Goal: Information Seeking & Learning: Learn about a topic

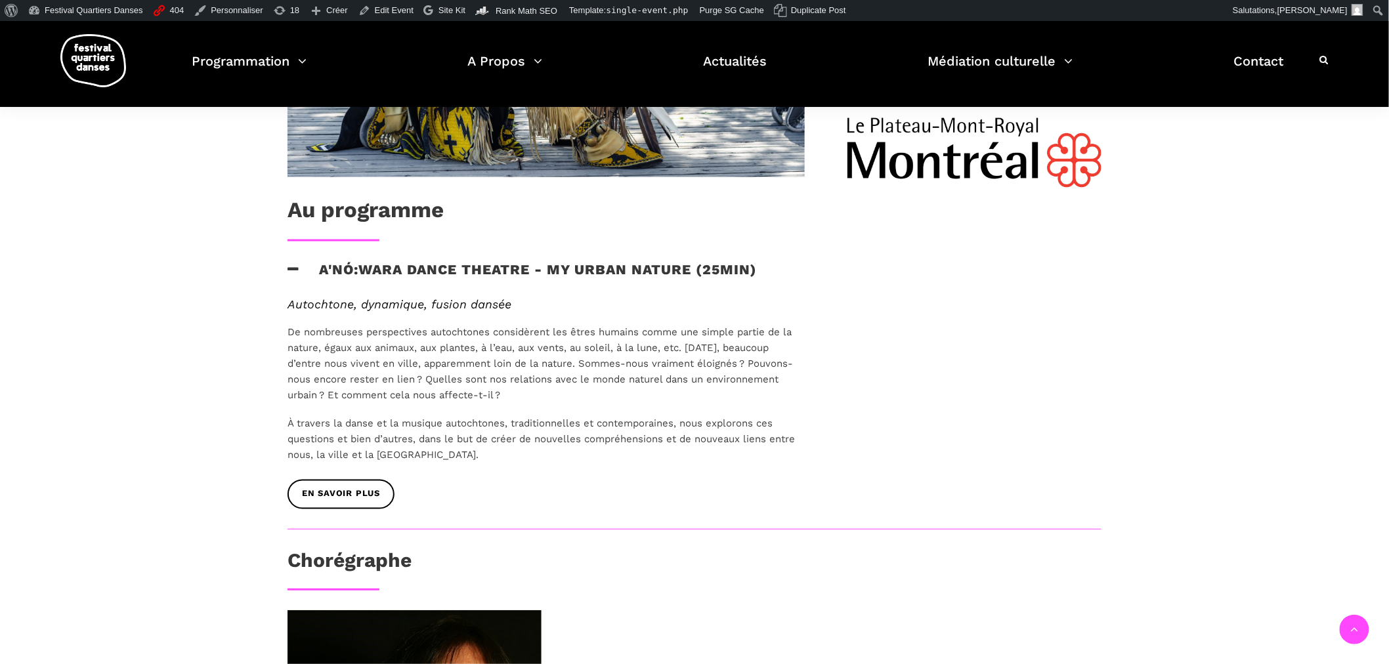
scroll to position [656, 0]
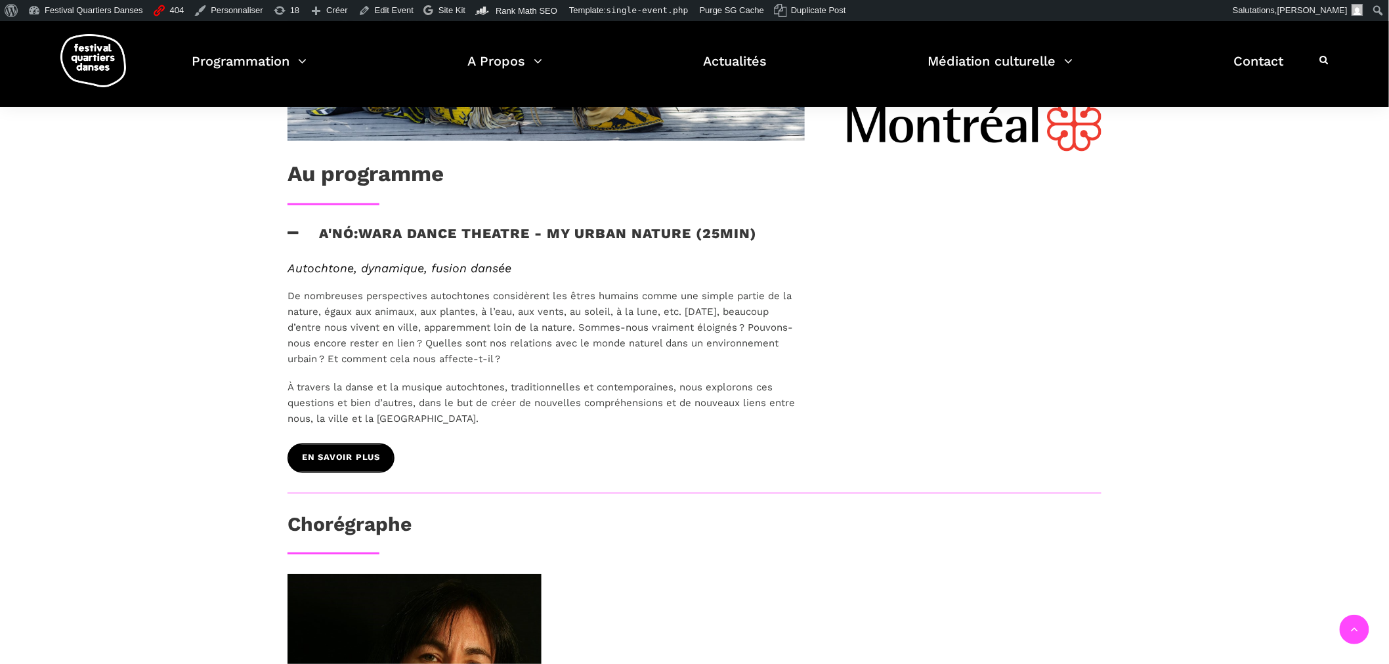
click at [337, 462] on span "EN SAVOIR PLUS" at bounding box center [341, 459] width 78 height 14
click at [362, 9] on link "Edit Event" at bounding box center [386, 10] width 66 height 21
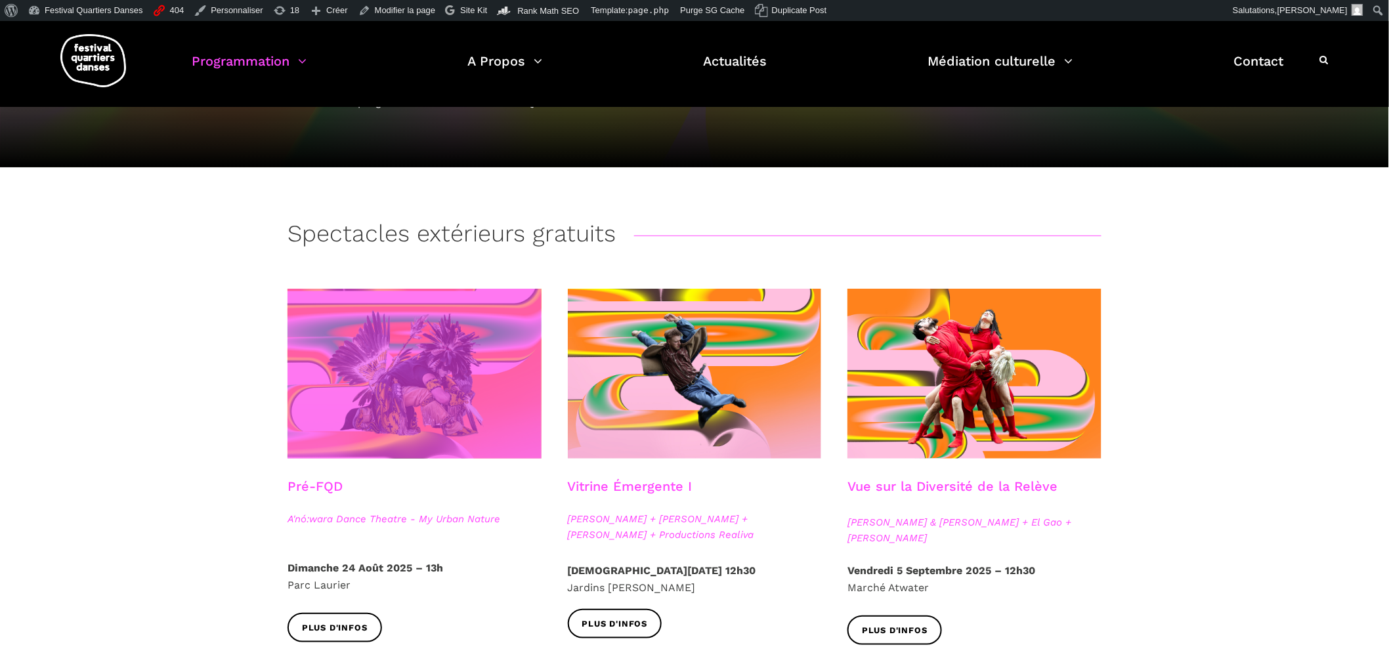
click at [475, 323] on span at bounding box center [415, 374] width 254 height 170
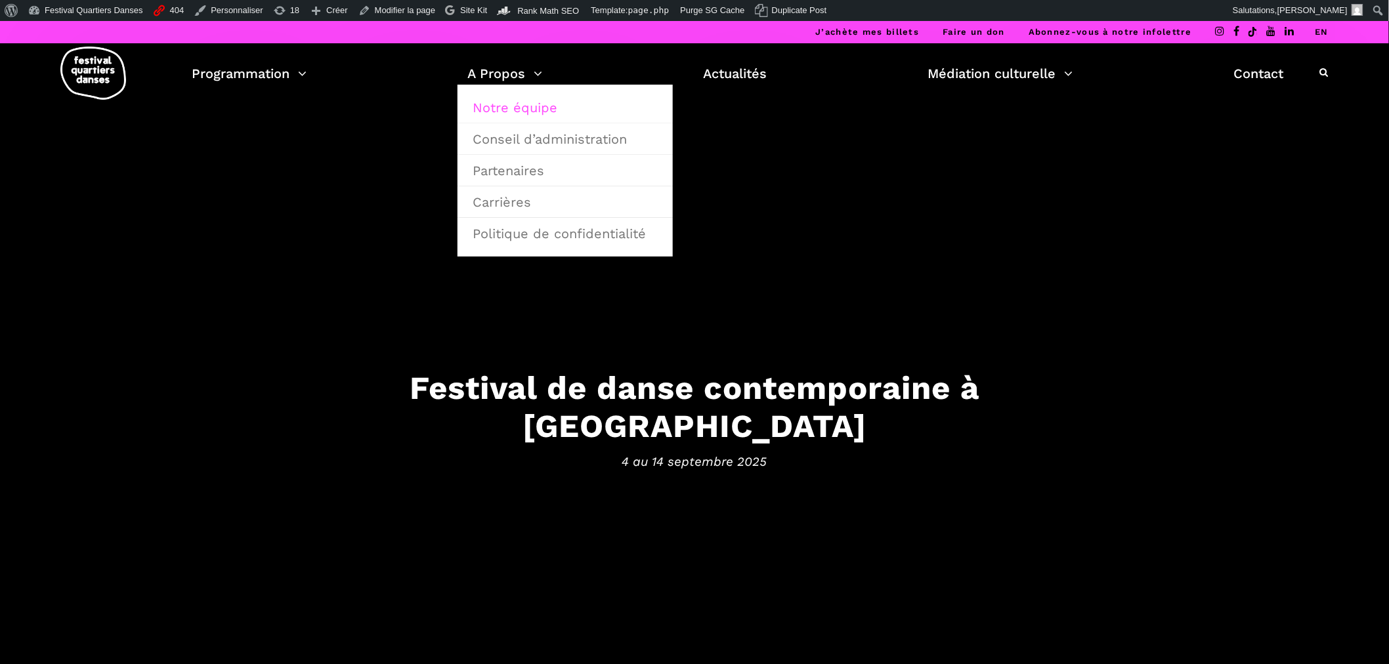
click at [517, 108] on link "Notre équipe" at bounding box center [565, 108] width 201 height 30
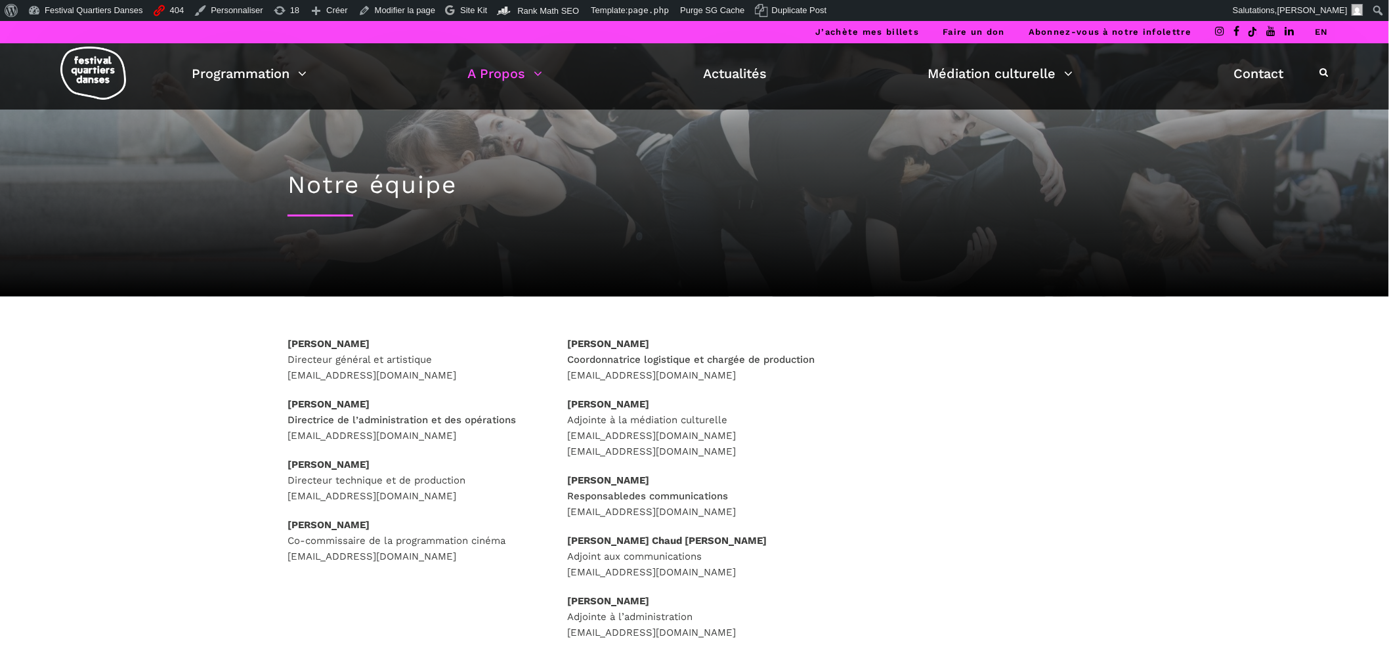
click at [1321, 33] on link "EN" at bounding box center [1322, 32] width 14 height 10
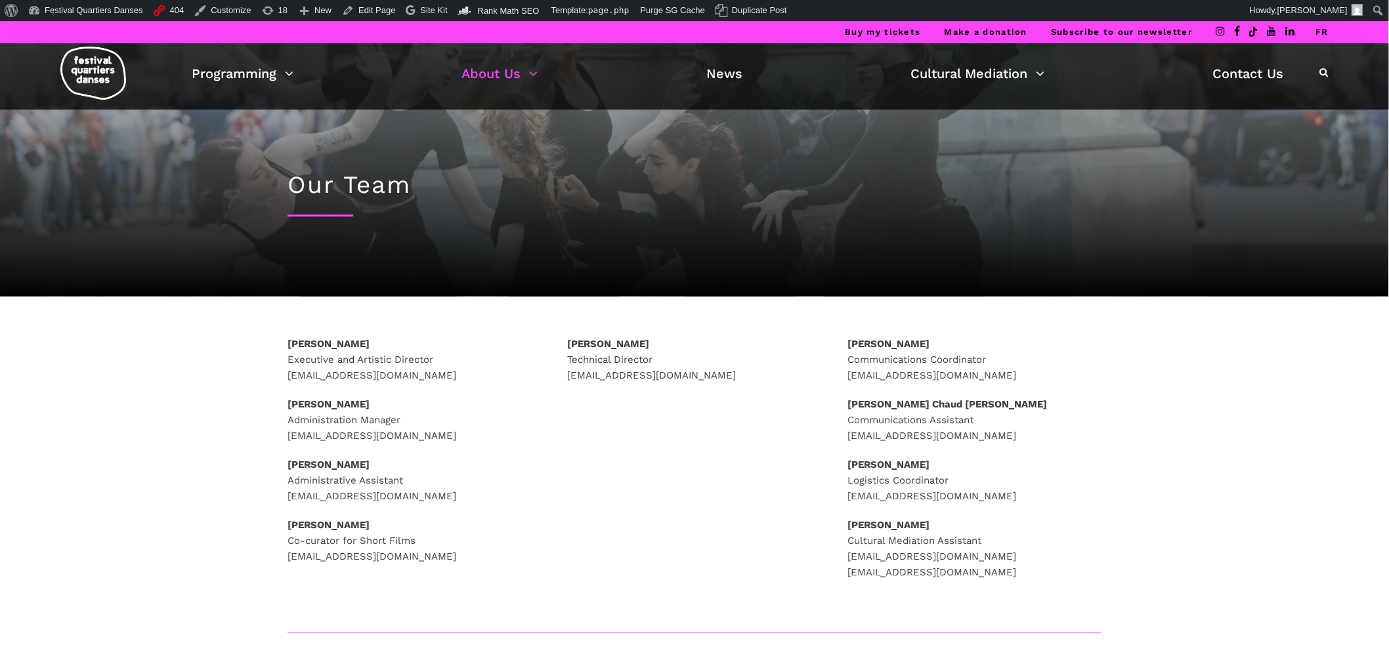
click at [1321, 33] on link "FR" at bounding box center [1321, 32] width 13 height 10
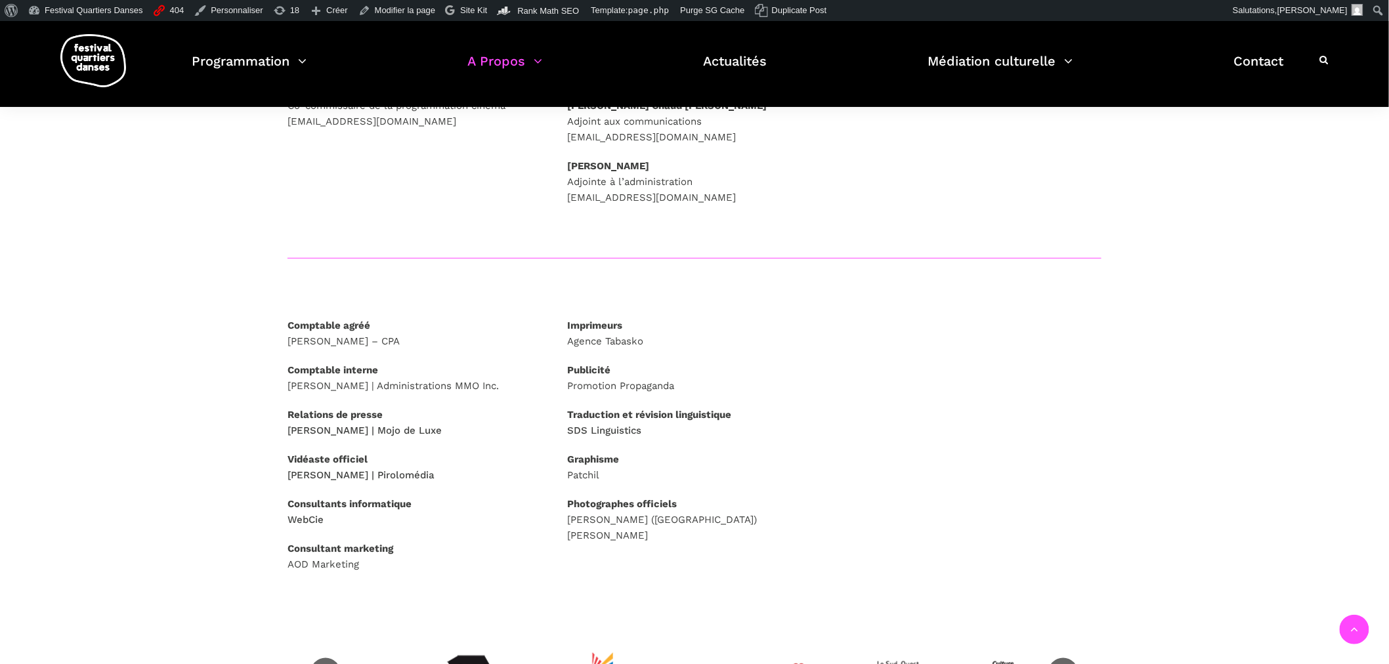
scroll to position [362, 0]
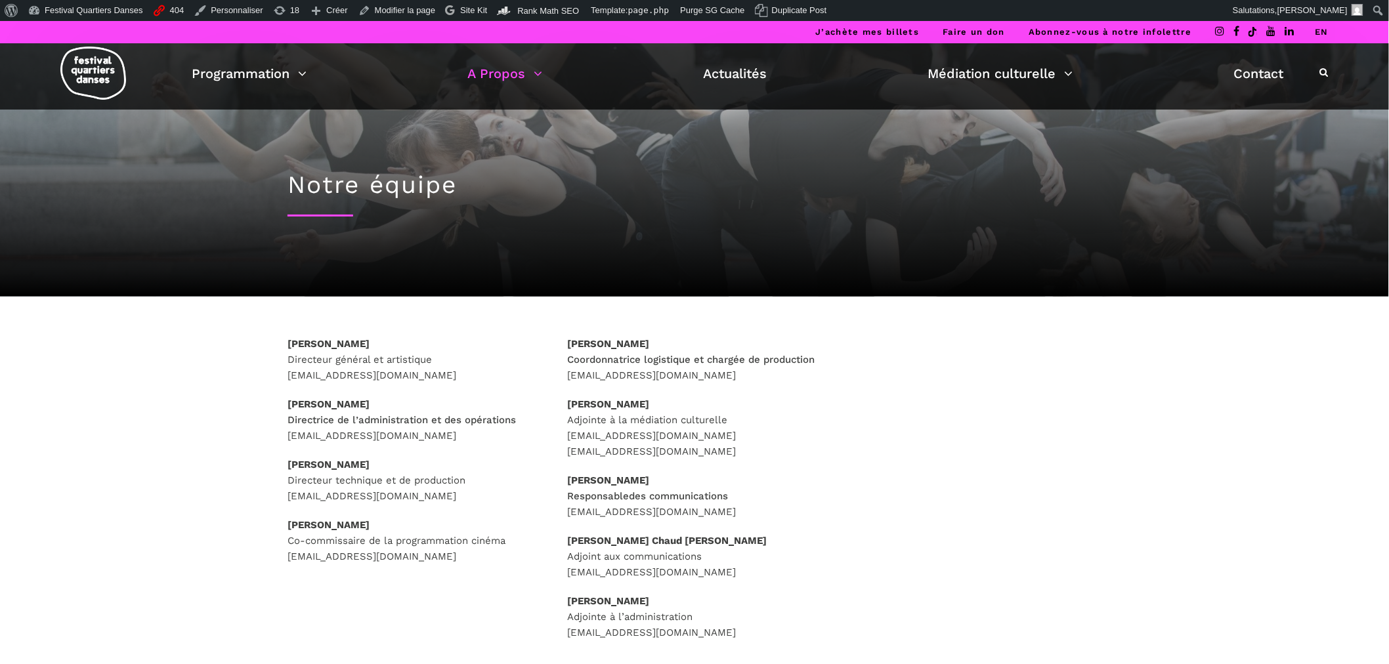
click at [1324, 31] on link "EN" at bounding box center [1322, 32] width 14 height 10
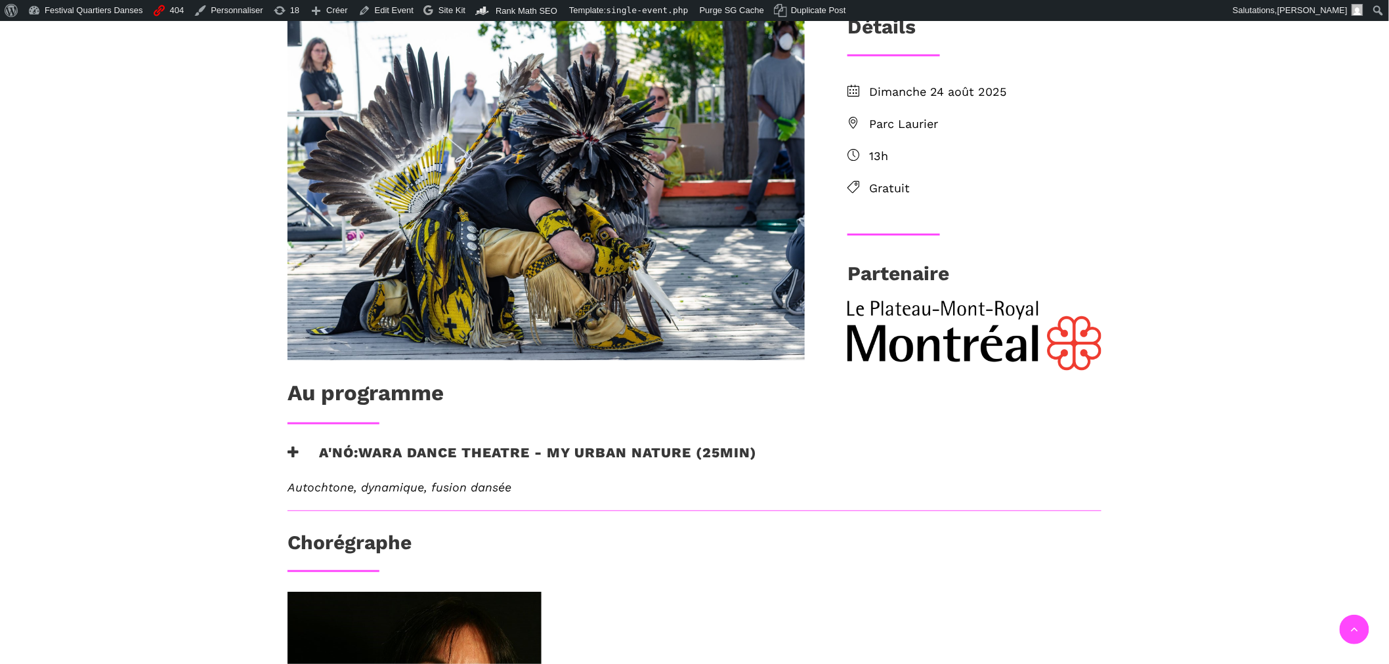
click at [540, 453] on h3 "A'nó:wara Dance Theatre - My Urban Nature (25min)" at bounding box center [522, 460] width 469 height 33
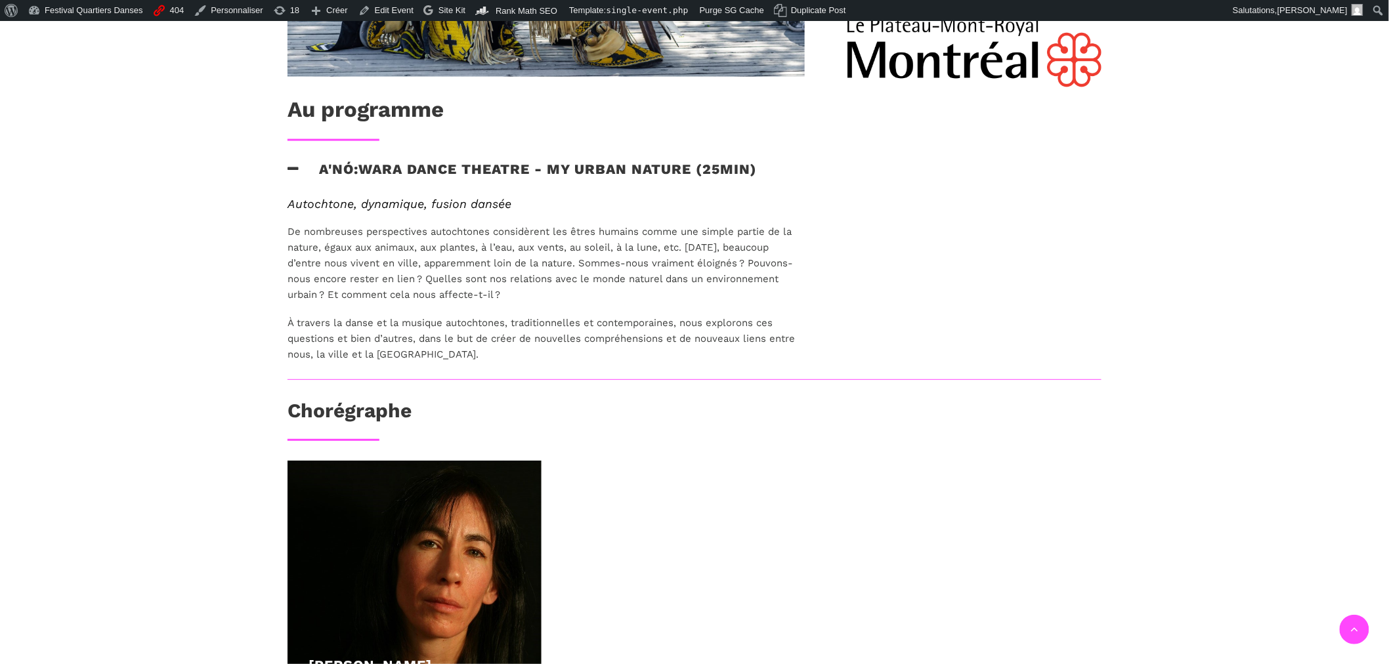
scroll to position [729, 0]
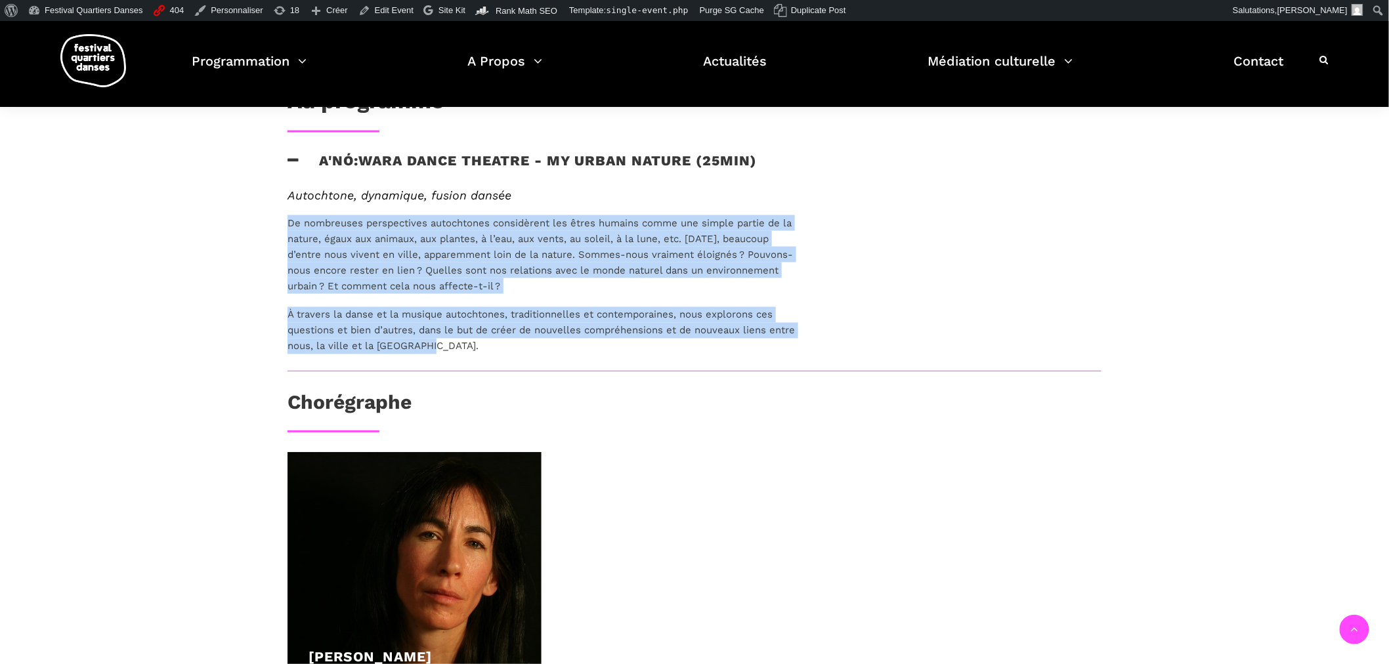
drag, startPoint x: 289, startPoint y: 221, endPoint x: 425, endPoint y: 340, distance: 180.5
click at [425, 340] on div "Autochtone, dynamique, fusion dansée De nombreuses perspectives autochtones con…" at bounding box center [546, 271] width 517 height 167
copy div "De nombreuses perspectives autochtones considèrent les êtres humains comme une …"
click at [975, 291] on div "Au programme A'nó:wara Dance Theatre - My Urban Nature (25min) Autochtone, dyna…" at bounding box center [694, 236] width 866 height 1026
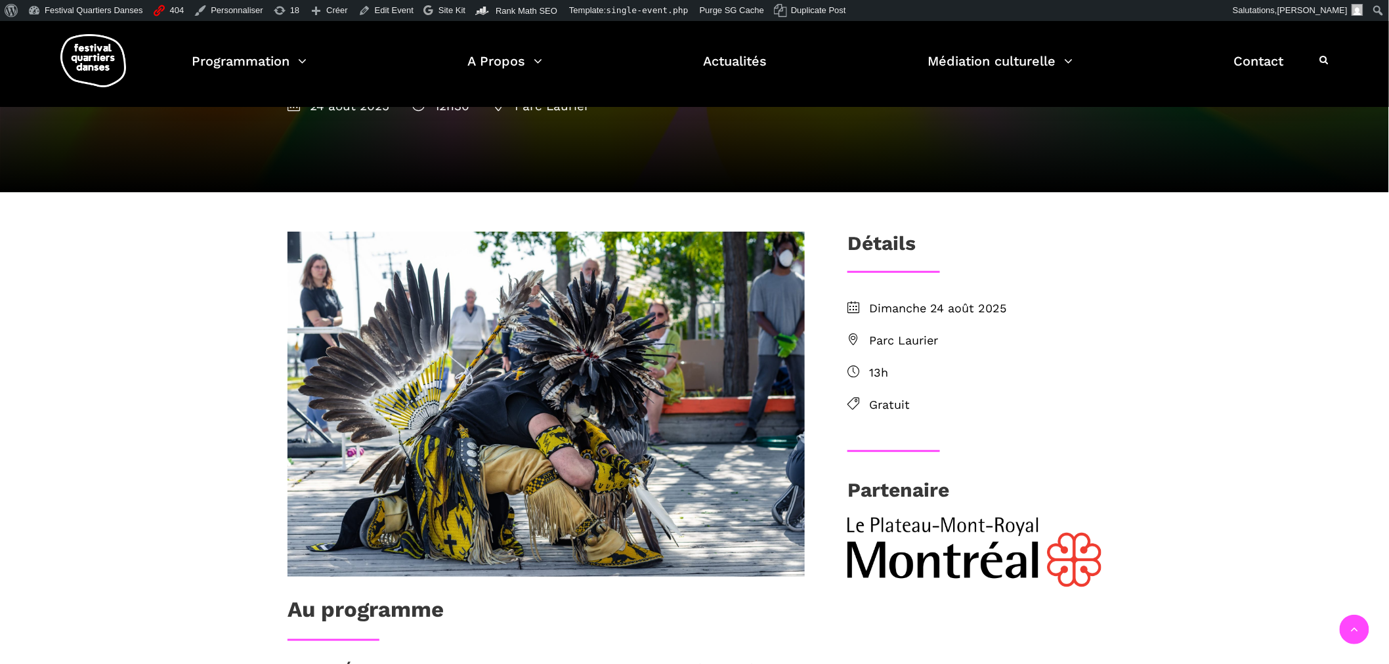
scroll to position [219, 0]
